Goal: Navigation & Orientation: Go to known website

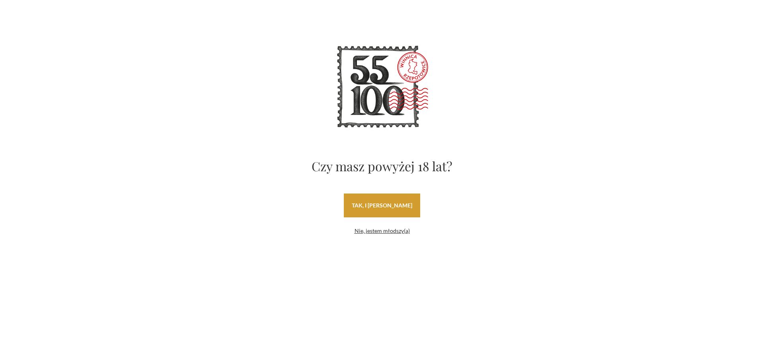
click at [414, 210] on link "tak, i uwielbiam wino" at bounding box center [382, 206] width 76 height 24
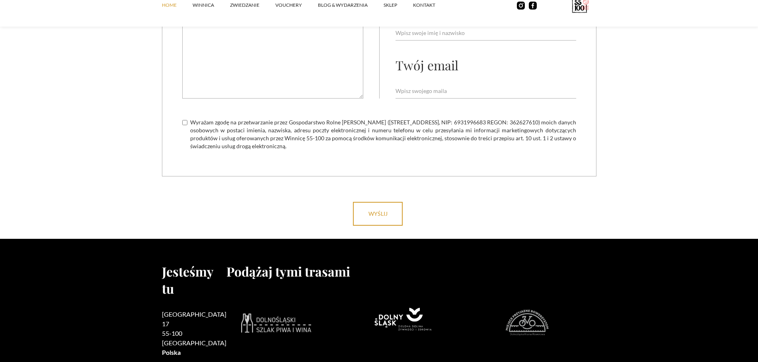
scroll to position [3194, 0]
